Goal: Complete application form

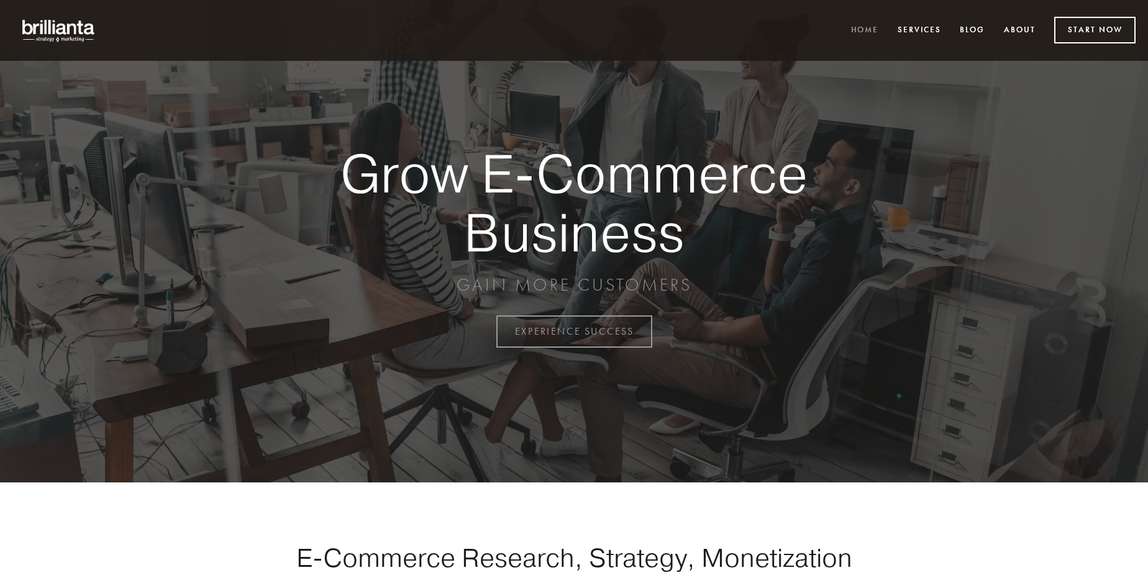
scroll to position [3256, 0]
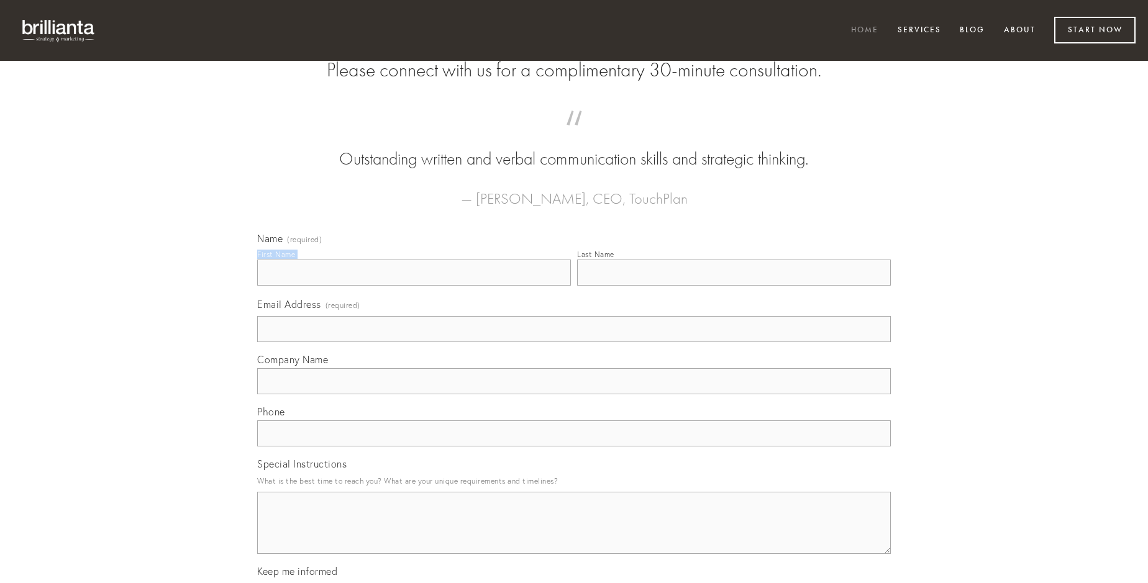
type input "[PERSON_NAME]"
click at [734, 286] on input "Last Name" at bounding box center [734, 273] width 314 height 26
type input "[PERSON_NAME]"
click at [574, 342] on input "Email Address (required)" at bounding box center [574, 329] width 634 height 26
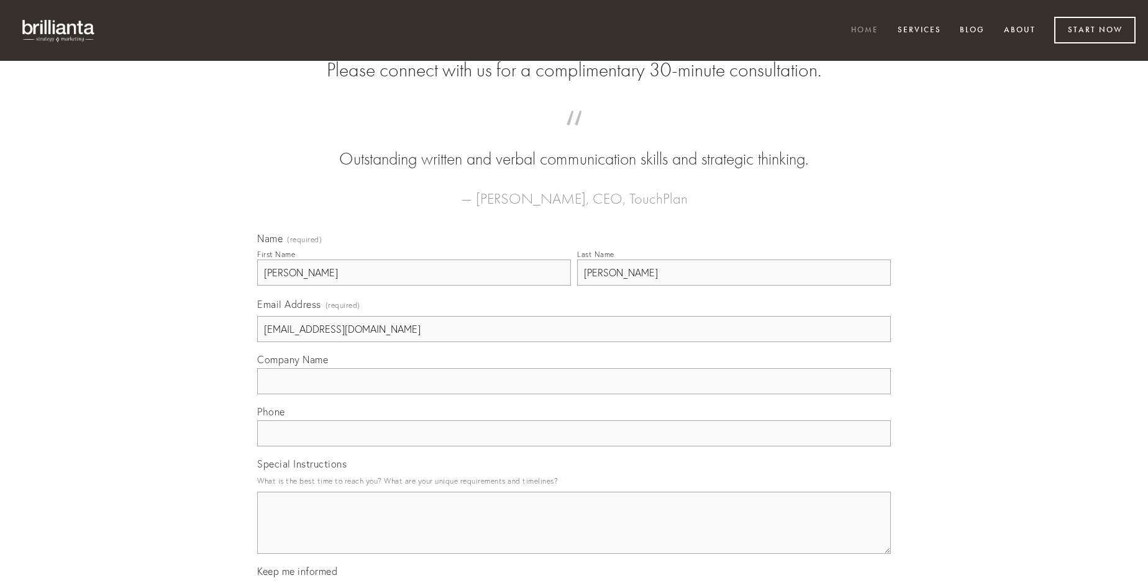
type input "[EMAIL_ADDRESS][DOMAIN_NAME]"
click at [574, 394] on input "Company Name" at bounding box center [574, 381] width 634 height 26
type input "enim"
click at [574, 447] on input "text" at bounding box center [574, 434] width 634 height 26
click at [574, 534] on textarea "Special Instructions" at bounding box center [574, 523] width 634 height 62
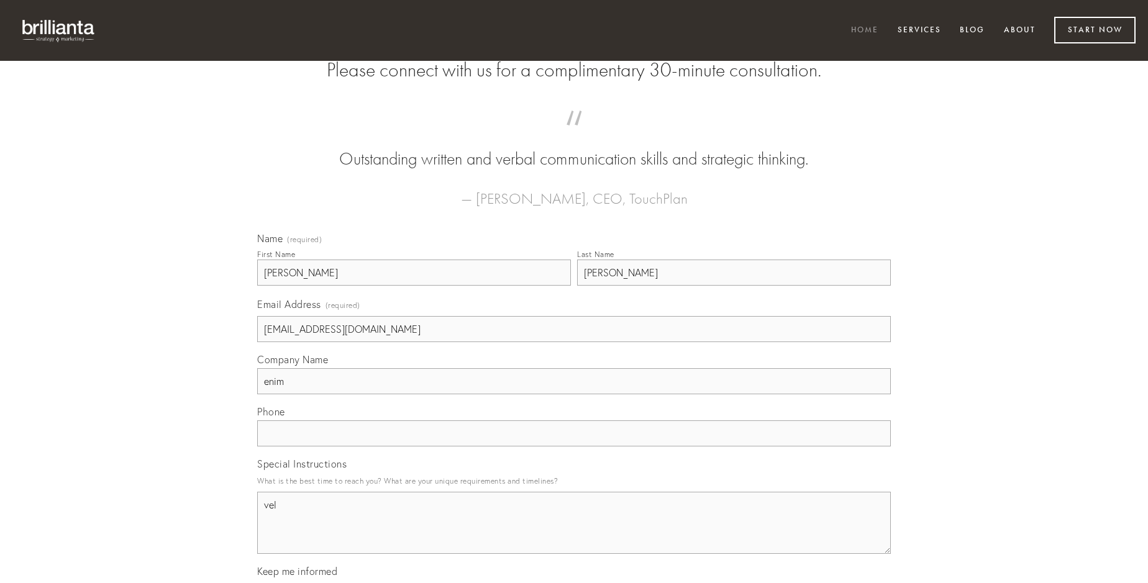
type textarea "vel"
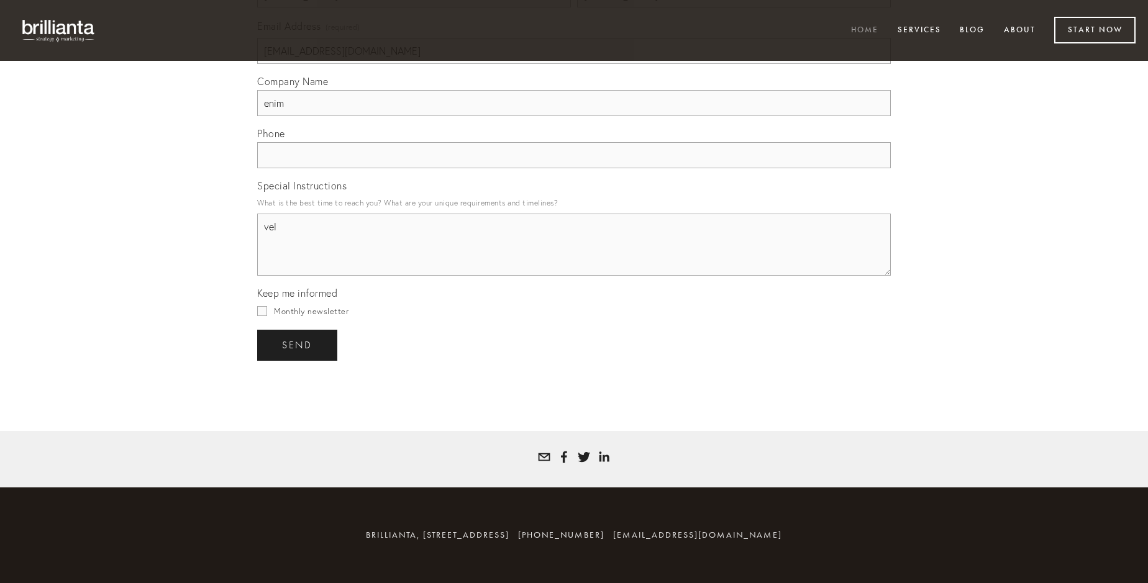
click at [298, 345] on span "send" at bounding box center [297, 345] width 30 height 11
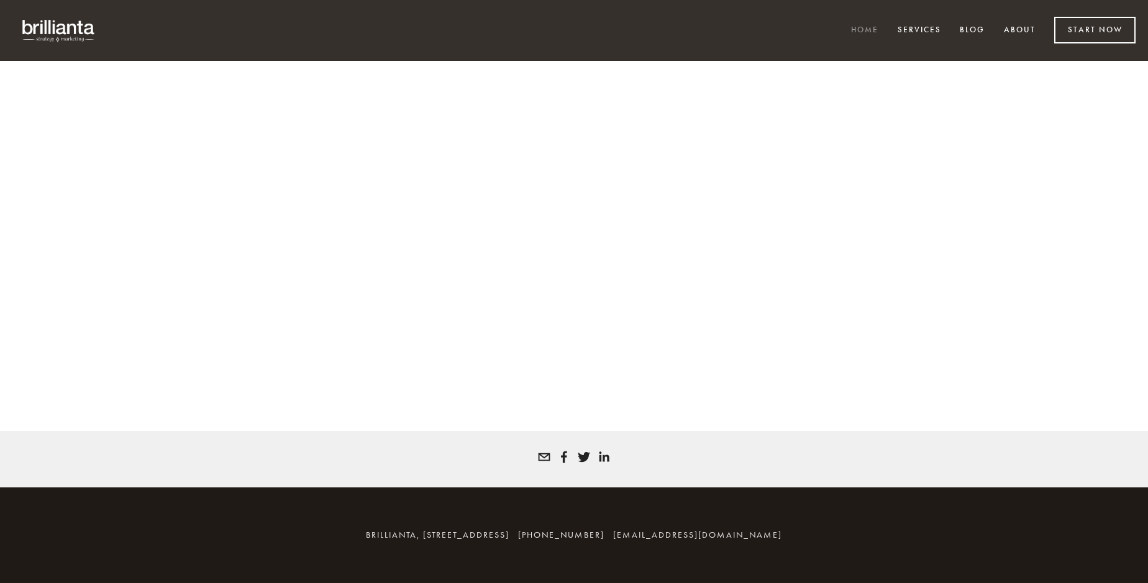
scroll to position [3240, 0]
